Goal: Information Seeking & Learning: Learn about a topic

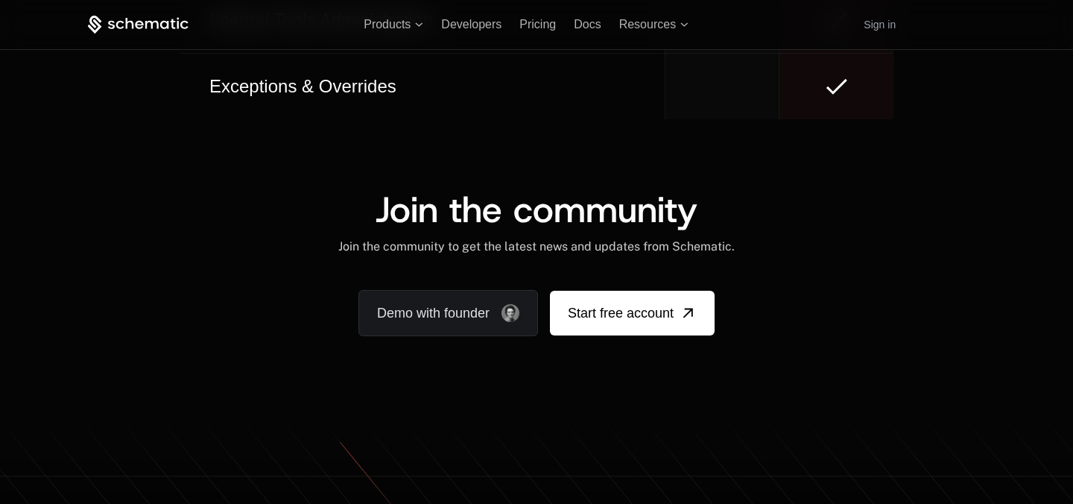
scroll to position [8990, 0]
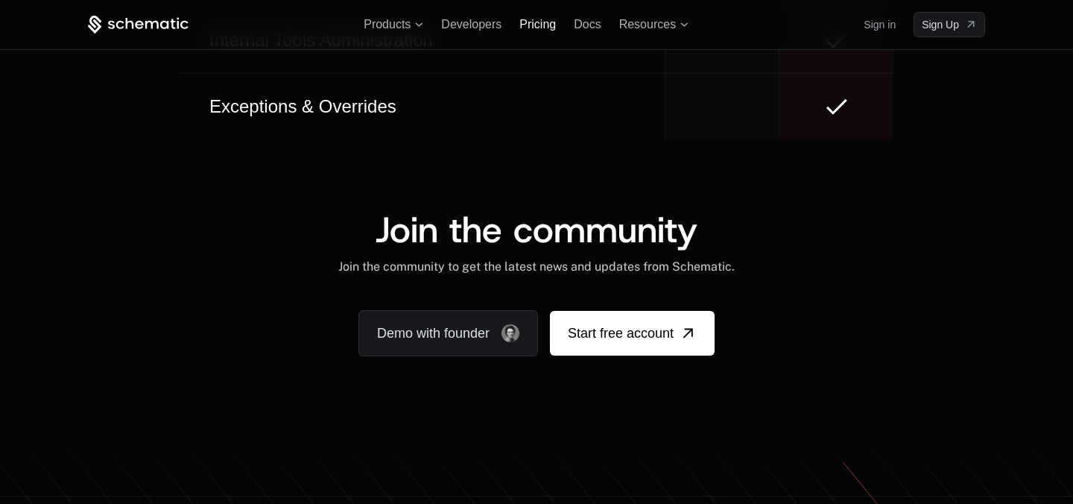
click at [539, 22] on span "Pricing" at bounding box center [537, 24] width 37 height 13
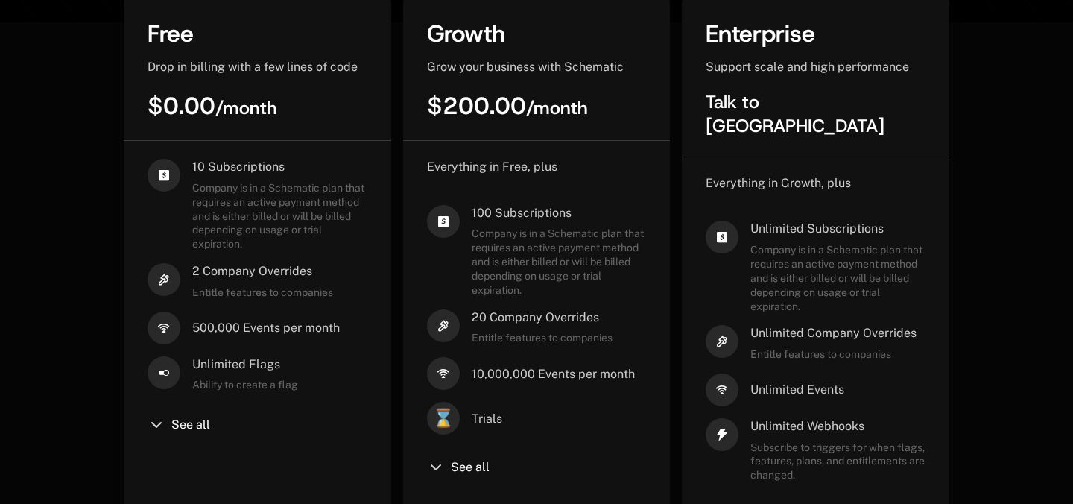
scroll to position [431, 0]
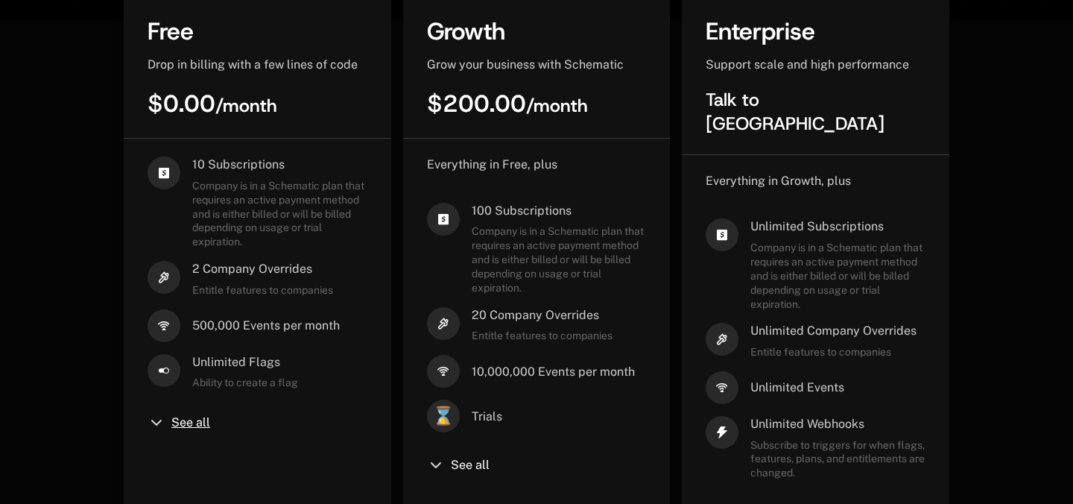
click at [174, 422] on span "See all" at bounding box center [190, 423] width 39 height 12
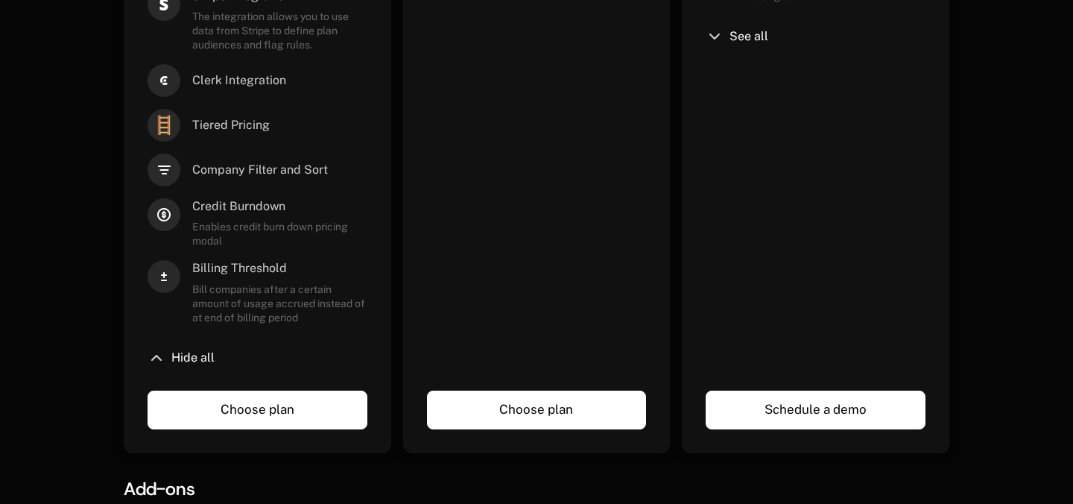
scroll to position [910, 0]
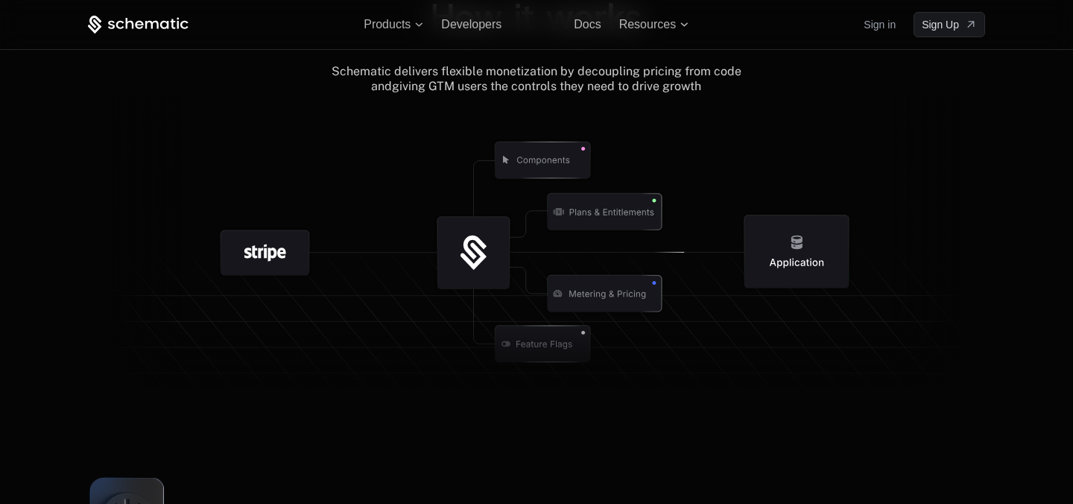
scroll to position [1729, 0]
